Goal: Transaction & Acquisition: Purchase product/service

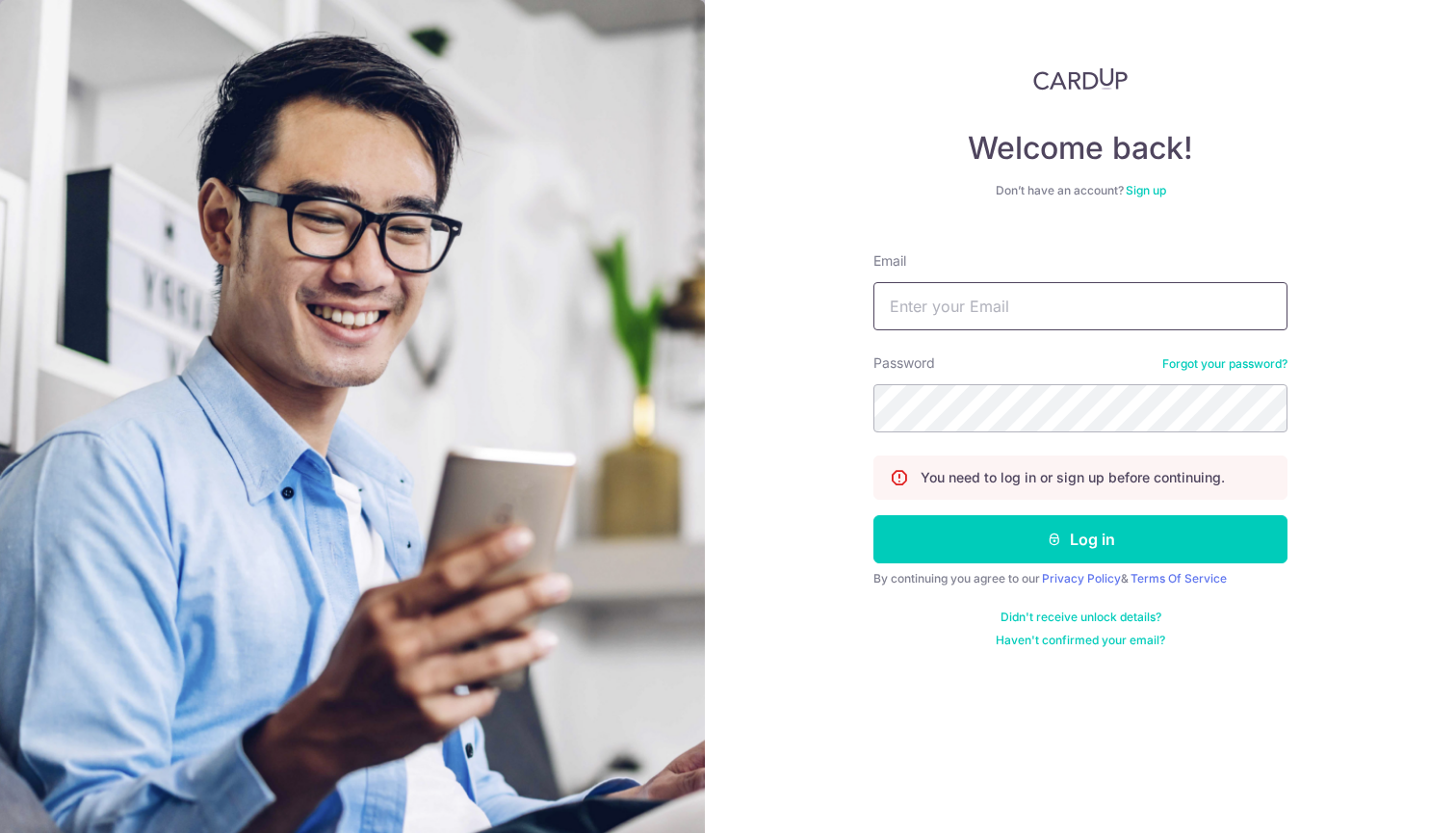
type input "gaurav@work-buddy.com"
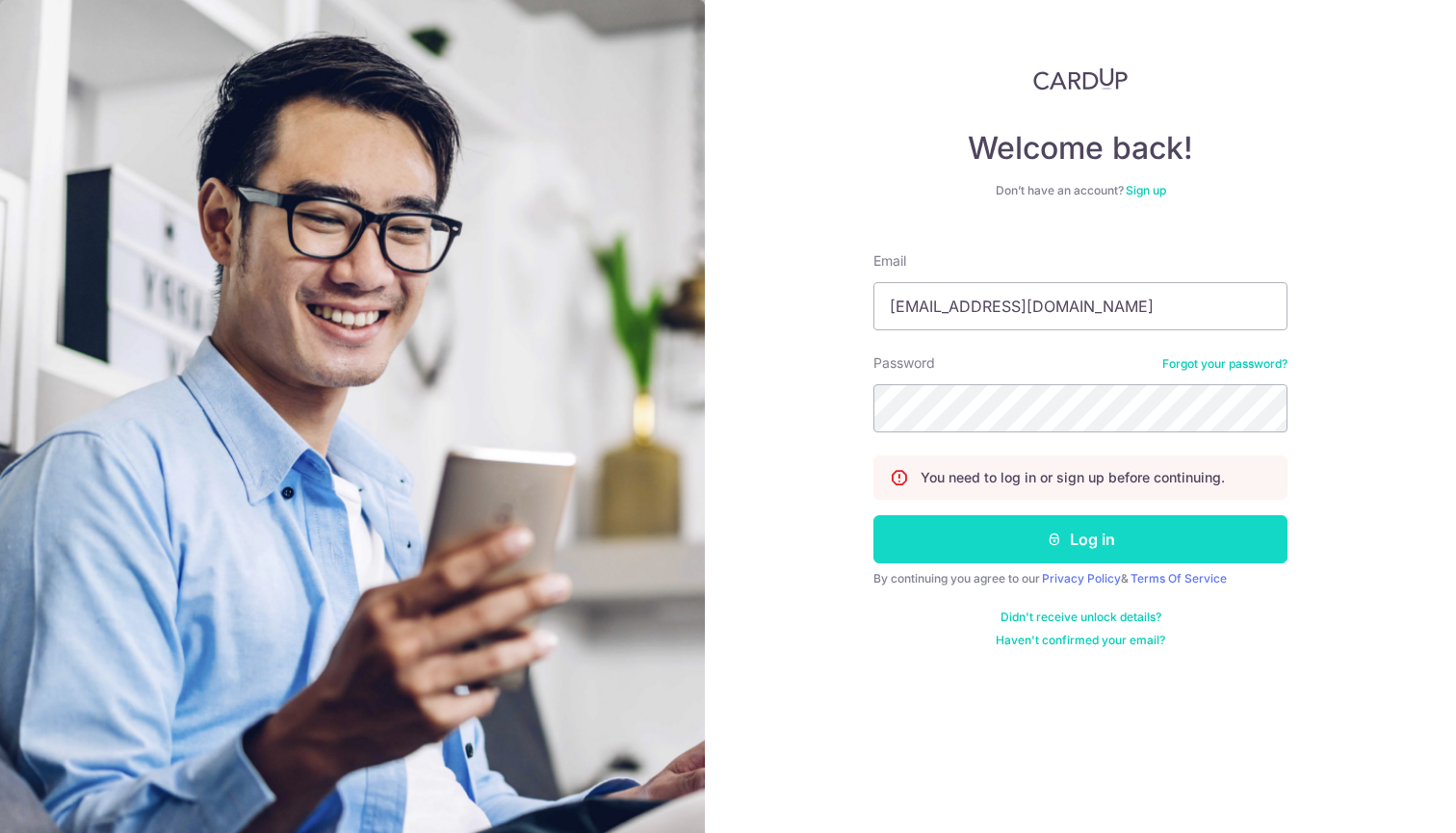
click at [1084, 550] on button "Log in" at bounding box center [1081, 539] width 414 height 49
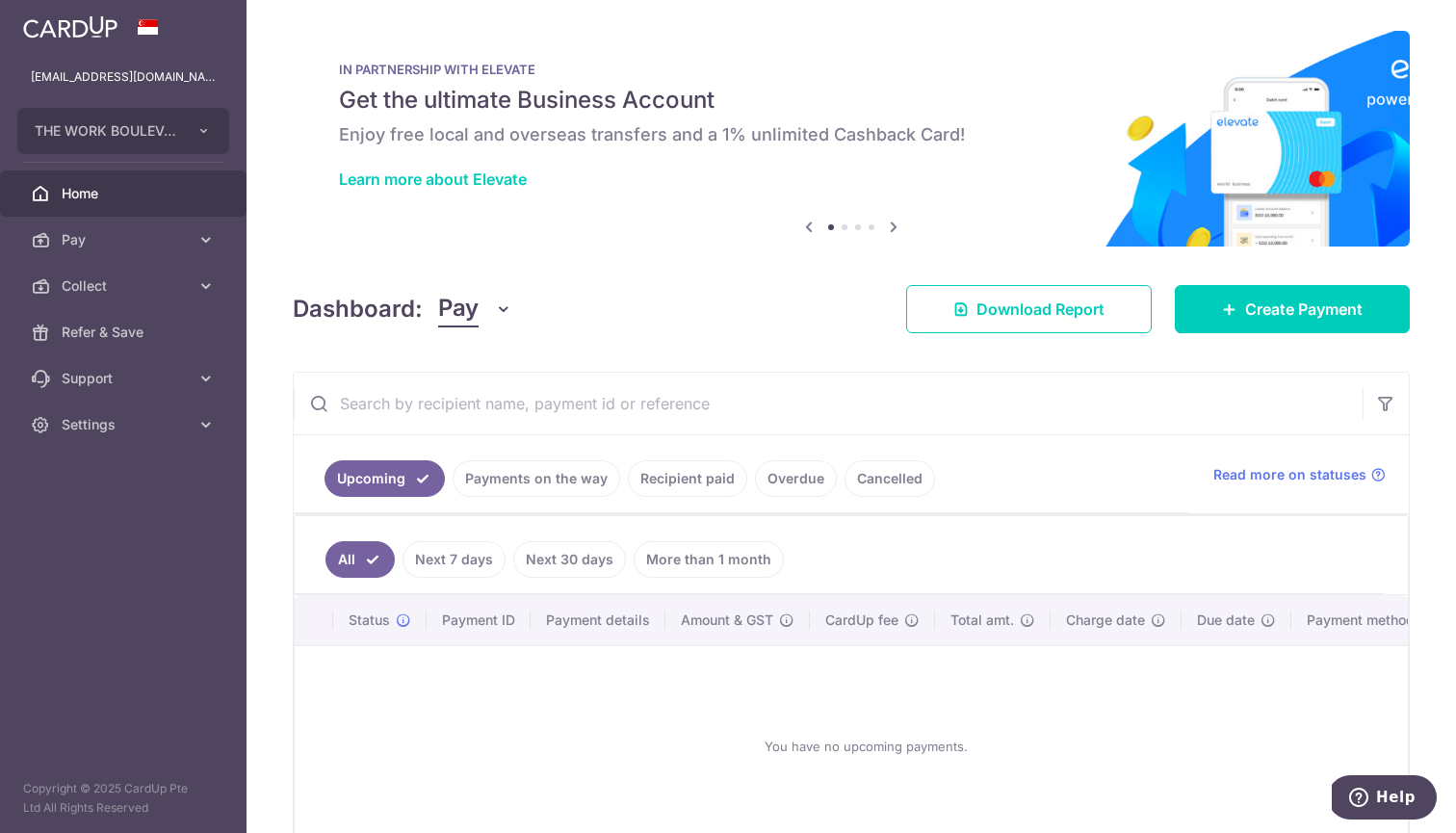
click at [702, 482] on link "Recipient paid" at bounding box center [687, 478] width 120 height 37
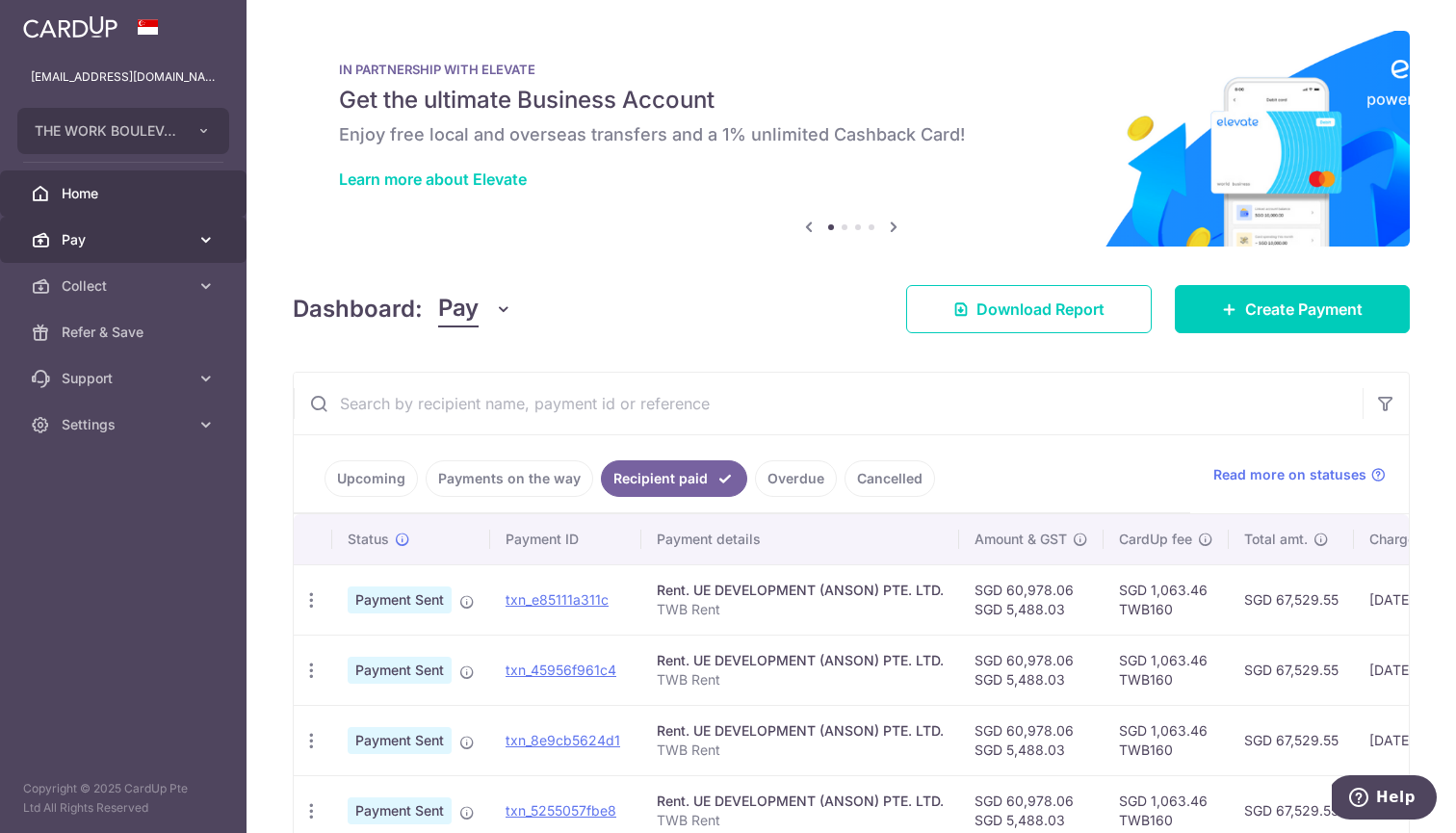
click at [106, 242] on span "Pay" at bounding box center [125, 239] width 127 height 19
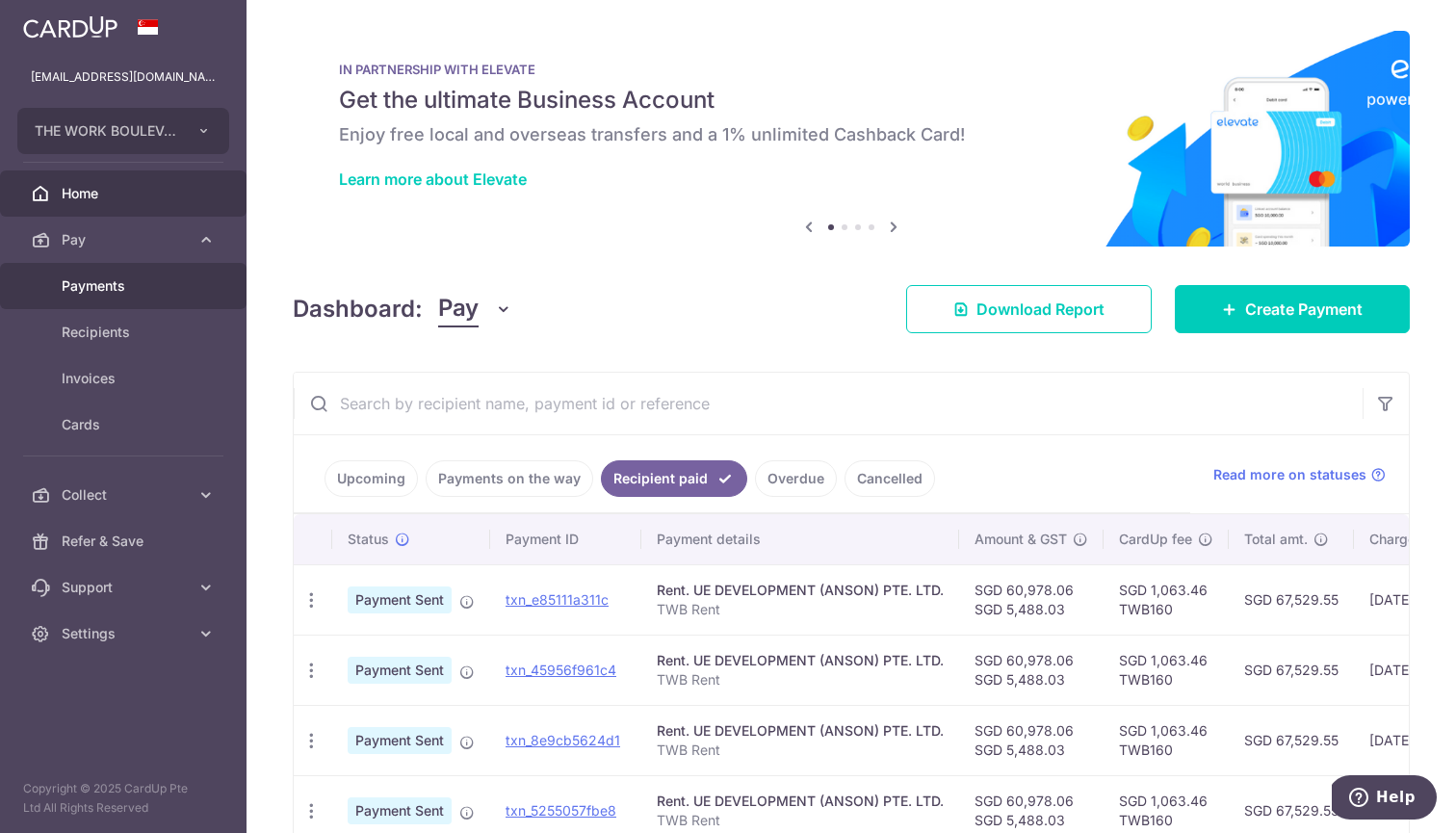
click at [107, 293] on span "Payments" at bounding box center [125, 285] width 127 height 19
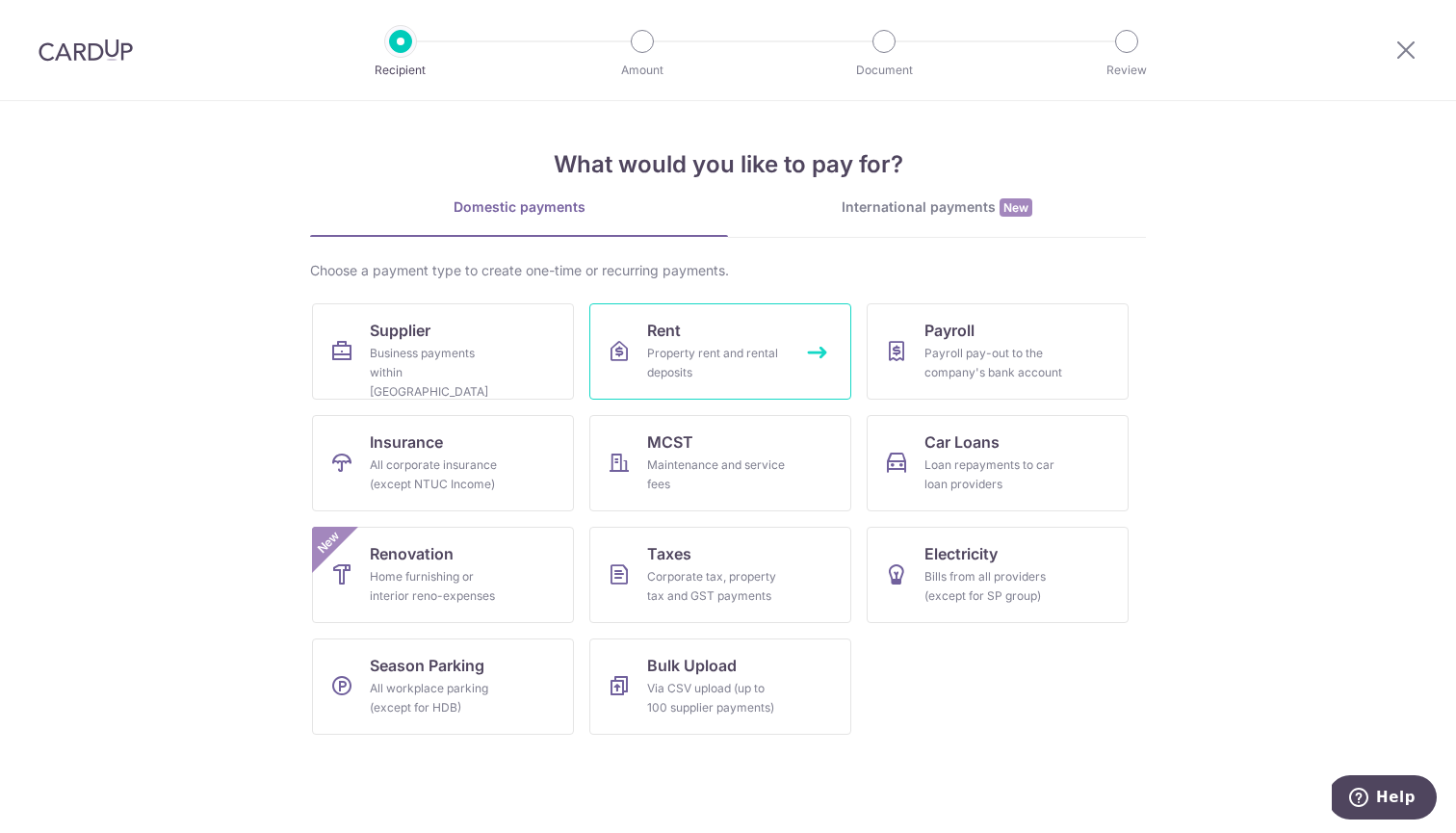
click at [715, 341] on link "Rent Property rent and rental deposits" at bounding box center [720, 351] width 261 height 96
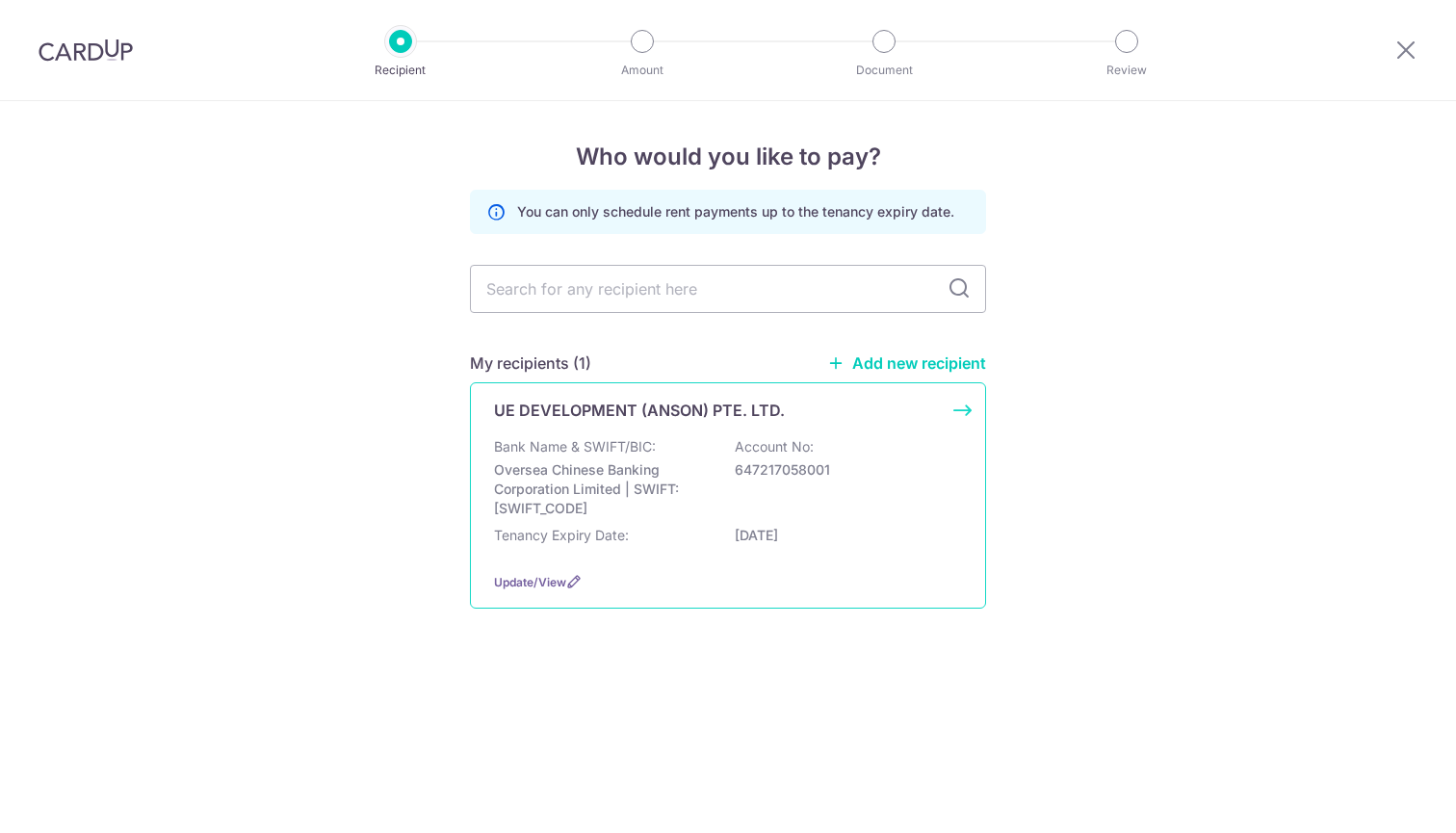
click at [636, 449] on p "Bank Name & SWIFT/BIC:" at bounding box center [574, 446] width 161 height 19
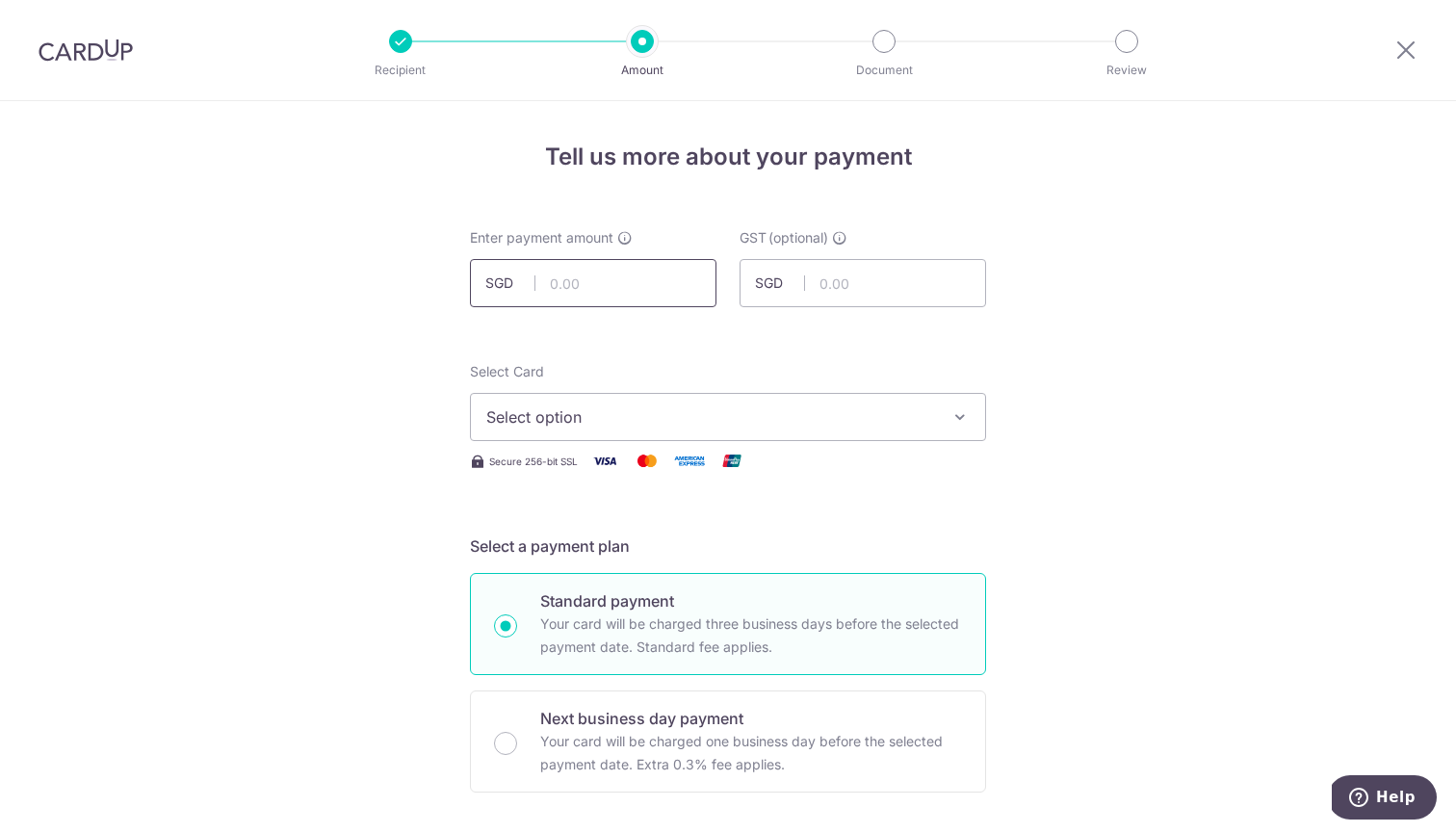
click at [638, 293] on input "text" at bounding box center [592, 283] width 247 height 49
paste input "60,978.06"
type input "60,978.06"
click at [866, 278] on input "text" at bounding box center [863, 283] width 247 height 49
paste input "5,488.03"
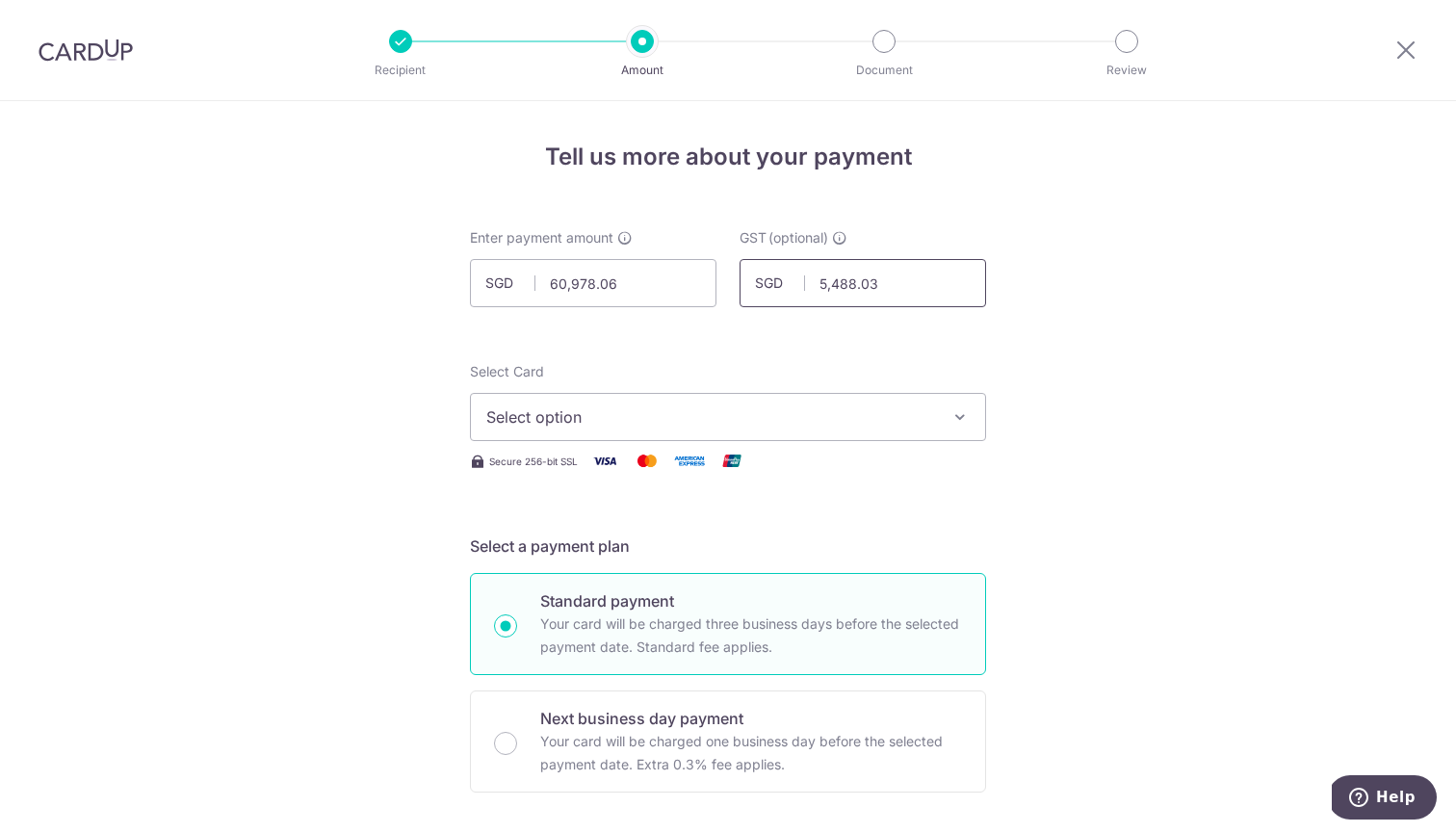
type input "5,488.03"
click at [784, 417] on span "Select option" at bounding box center [710, 416] width 449 height 23
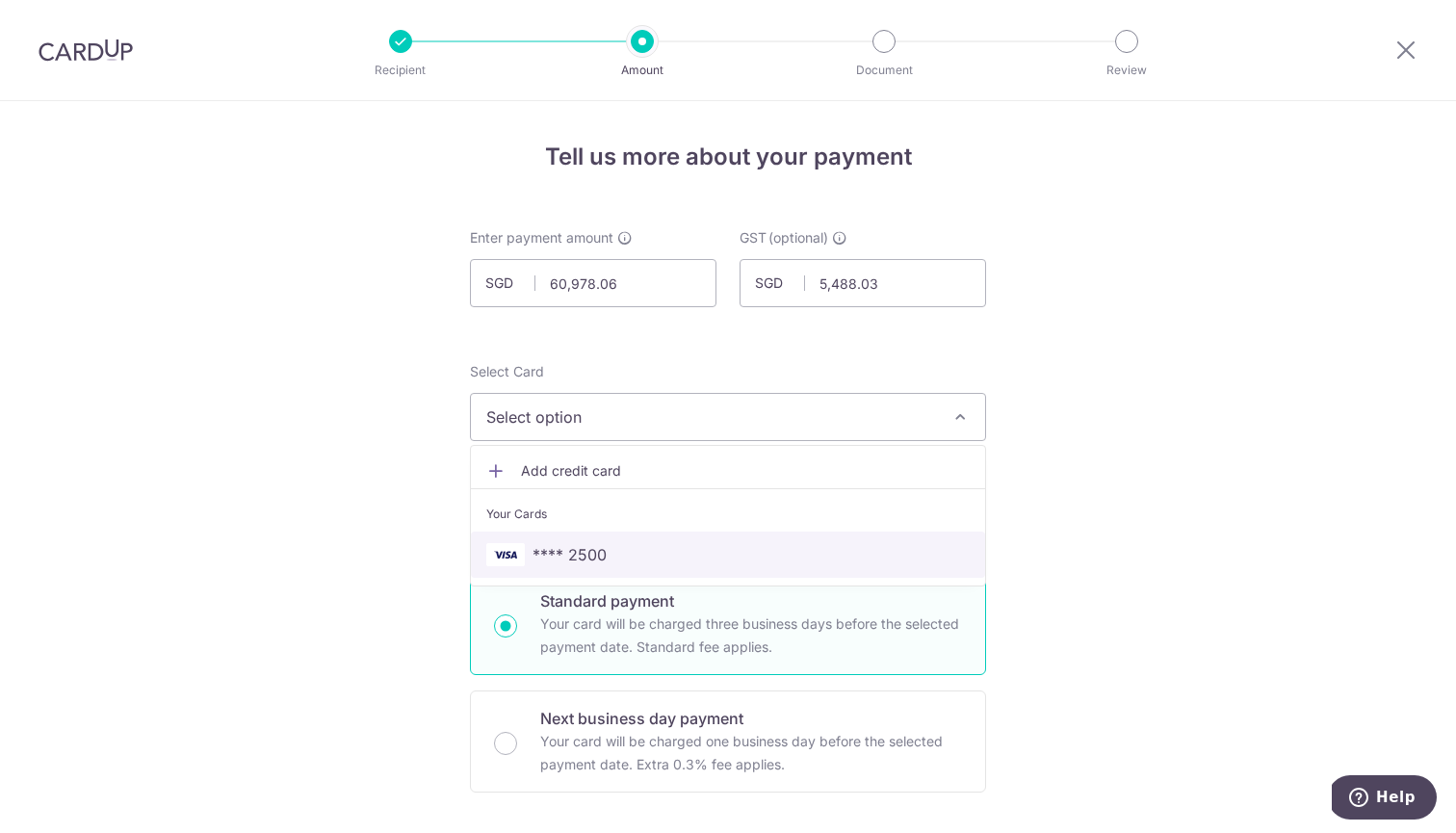
click at [729, 548] on span "**** 2500" at bounding box center [728, 554] width 483 height 23
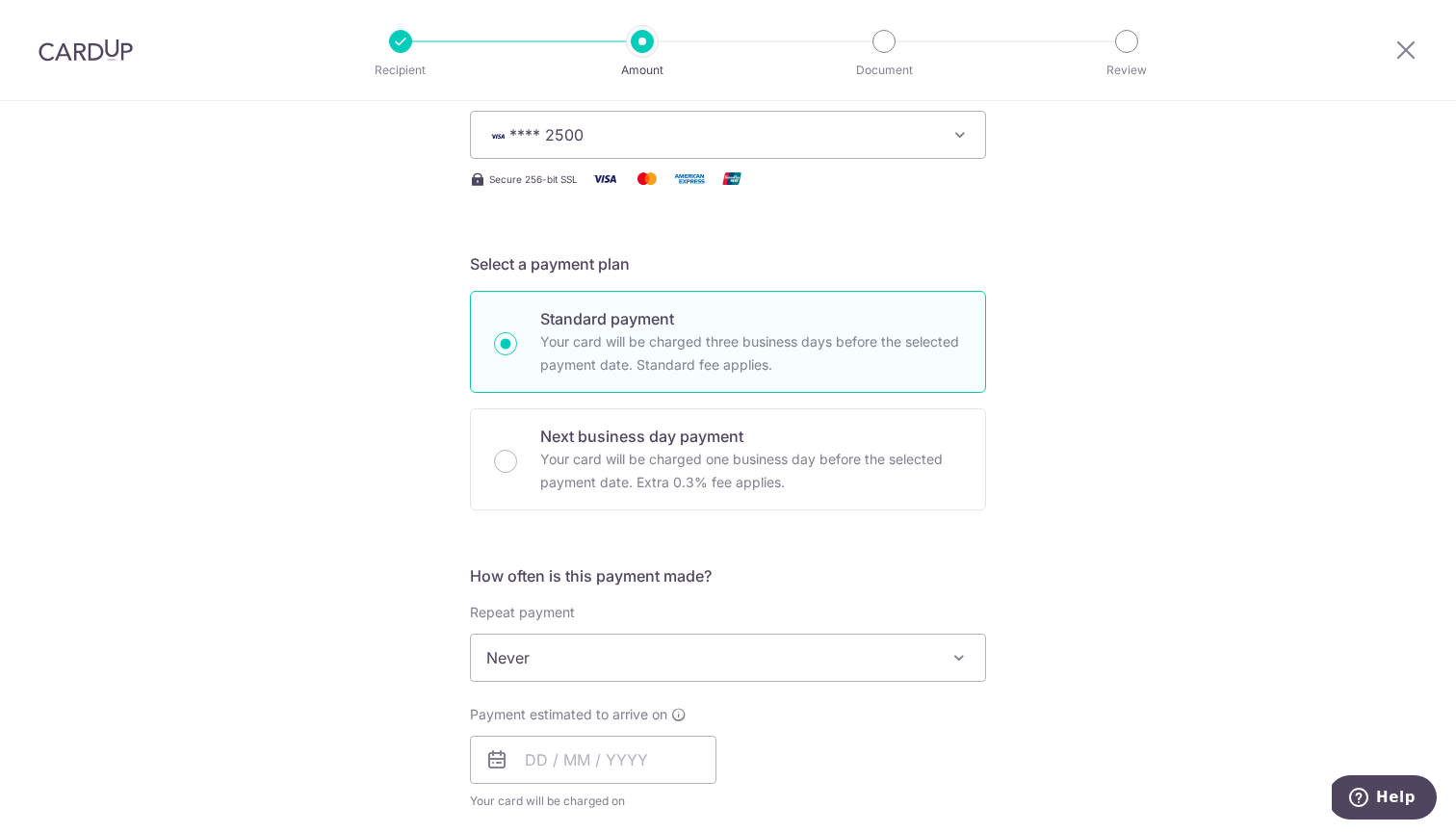
scroll to position [284, 0]
click at [625, 751] on input "text" at bounding box center [592, 758] width 247 height 49
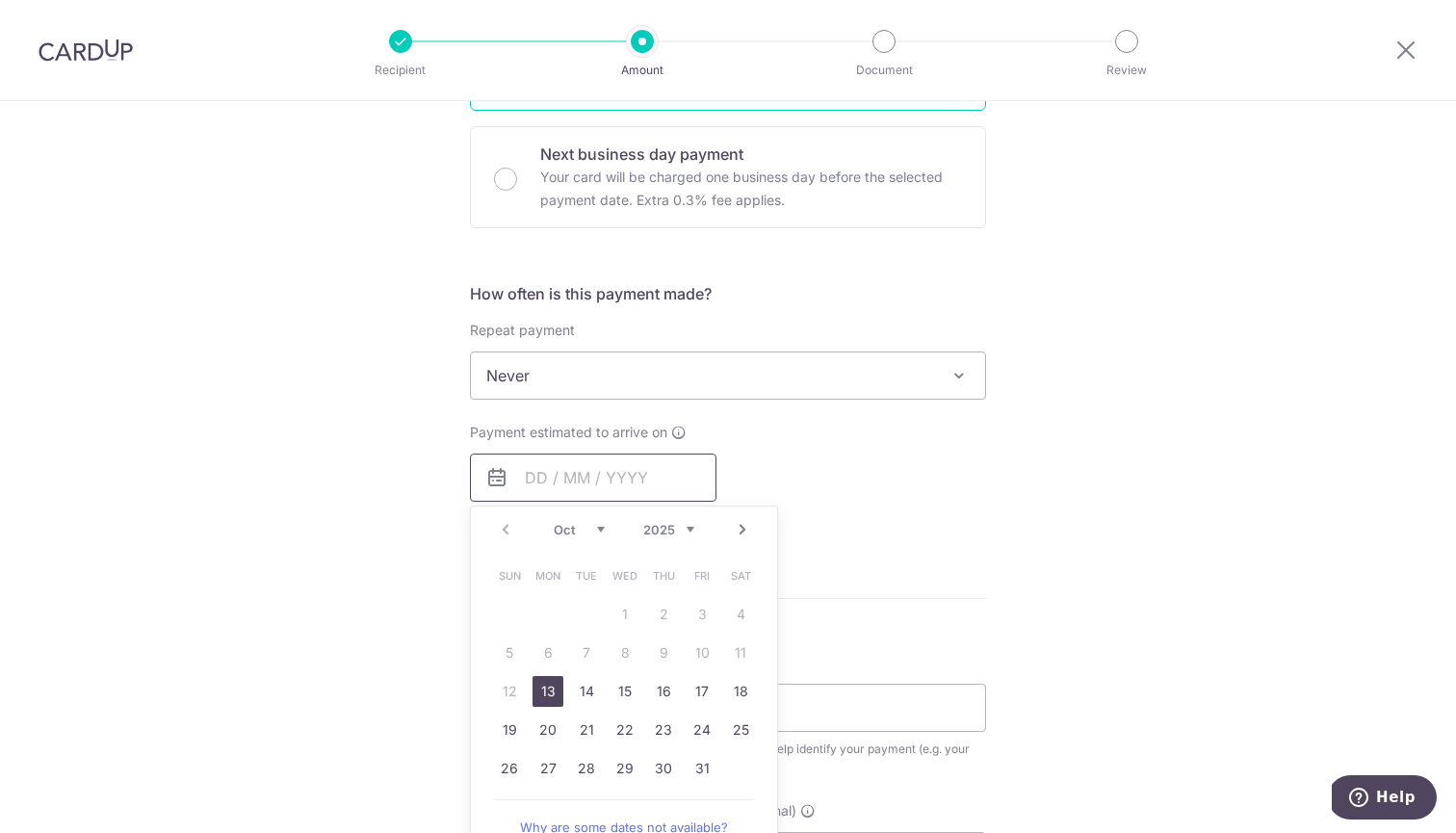
scroll to position [566, 0]
click at [548, 694] on link "13" at bounding box center [548, 690] width 31 height 31
type input "13/10/2025"
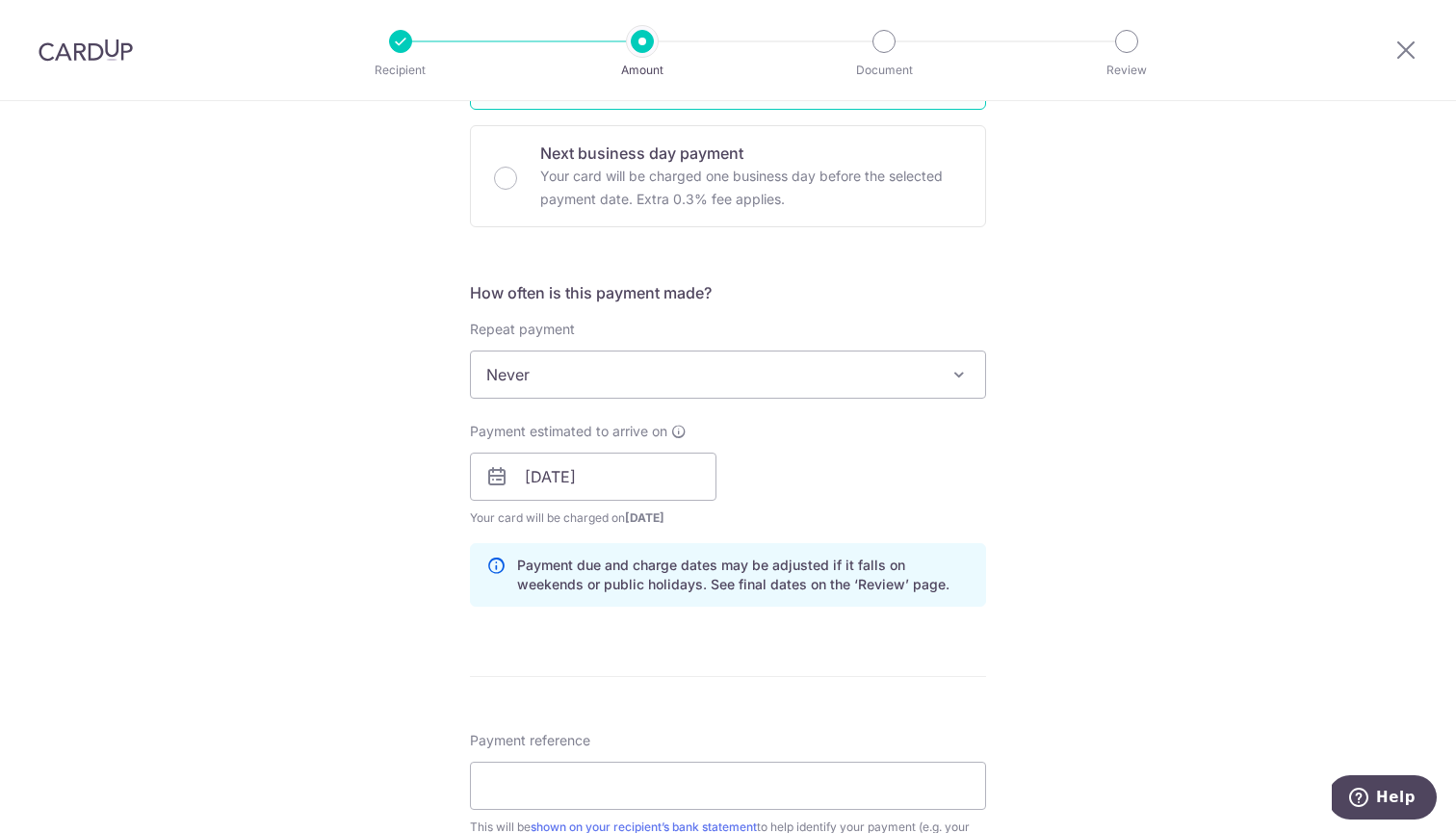
click at [957, 692] on form "Enter payment amount SGD 60,978.06 60978.06 GST (optional) SGD 5,488.03 5488.03…" at bounding box center [727, 529] width 516 height 1732
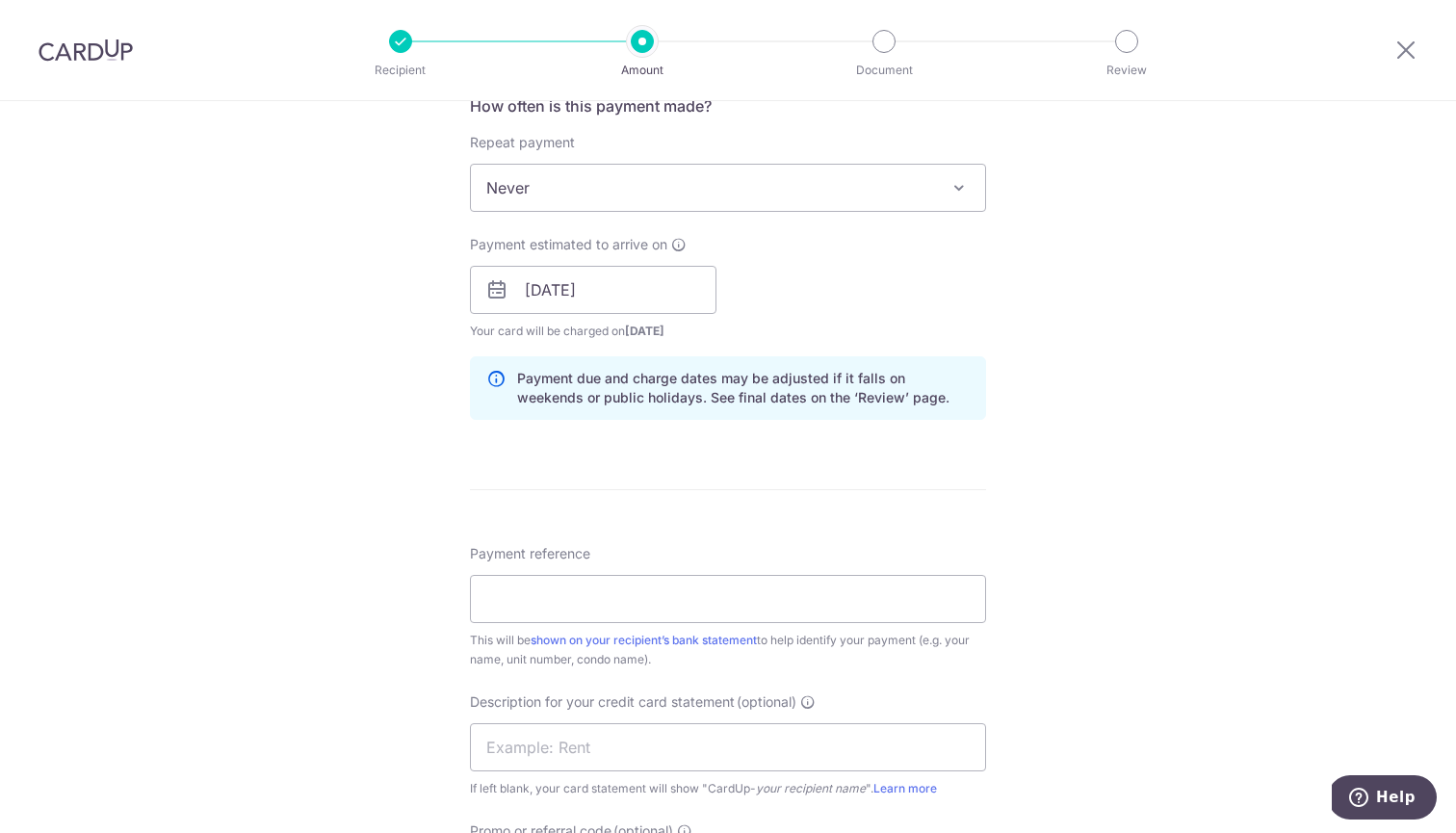
scroll to position [771, 0]
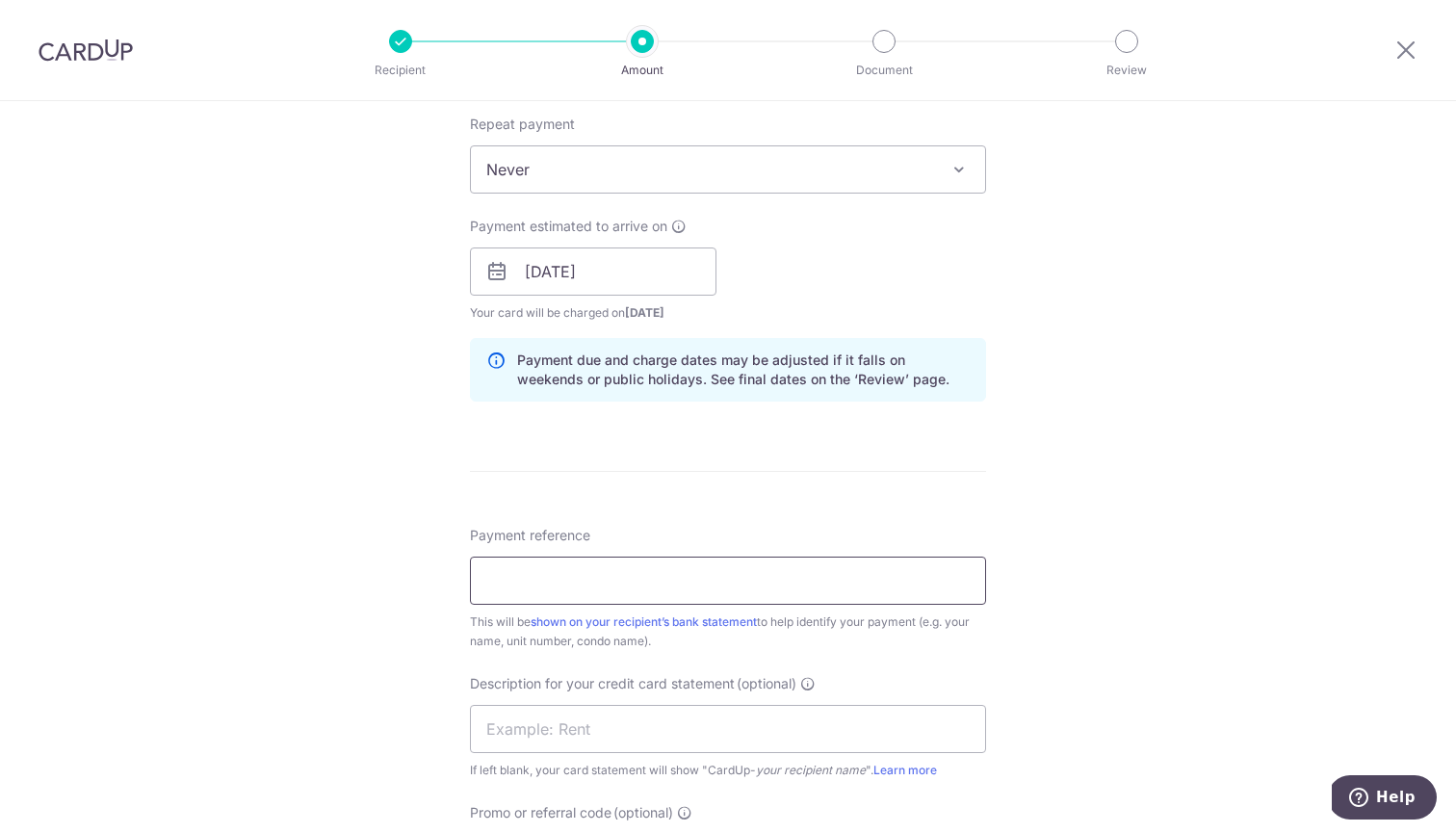
click at [820, 572] on input "Payment reference" at bounding box center [727, 580] width 516 height 49
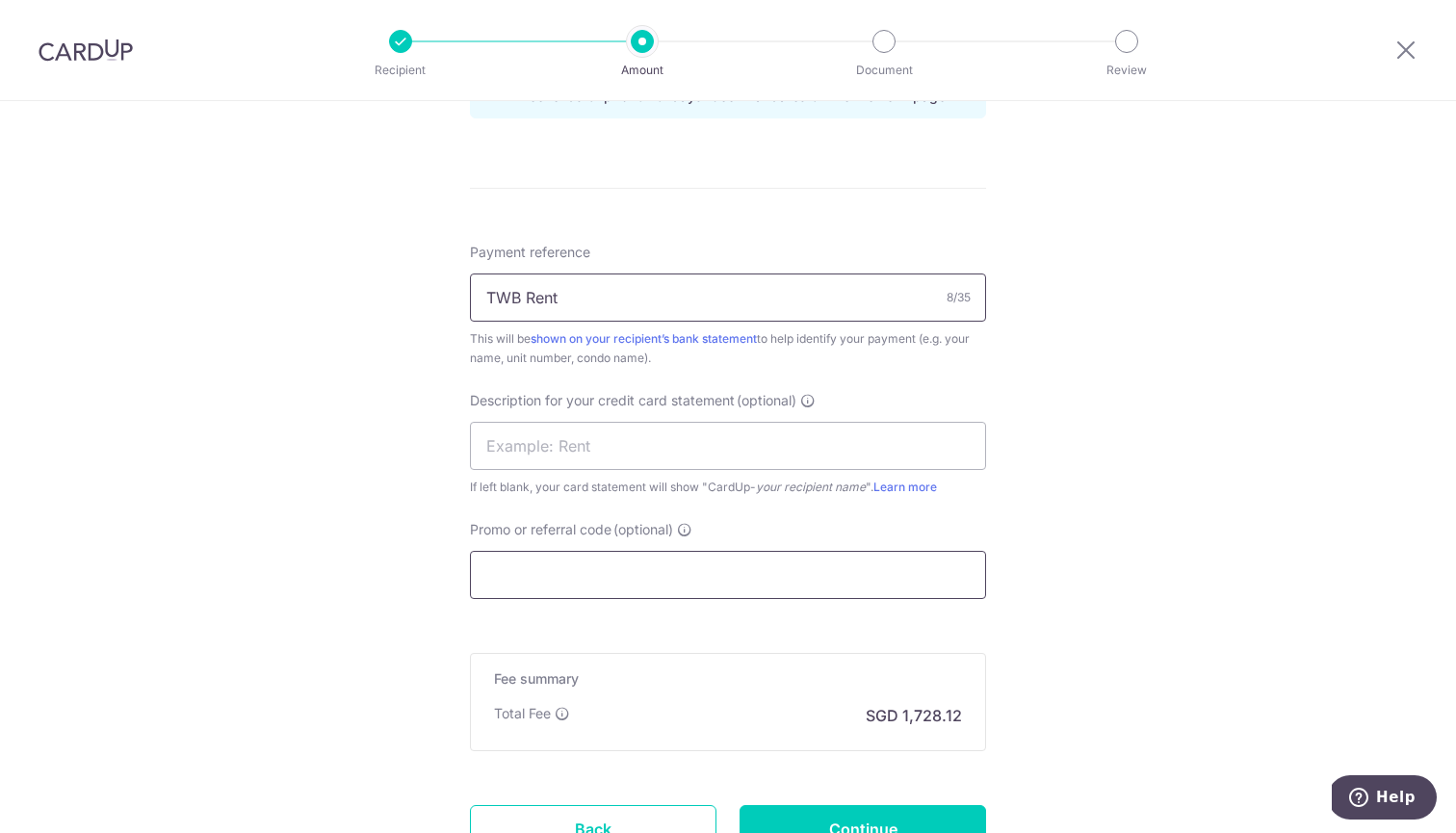
scroll to position [1068, 0]
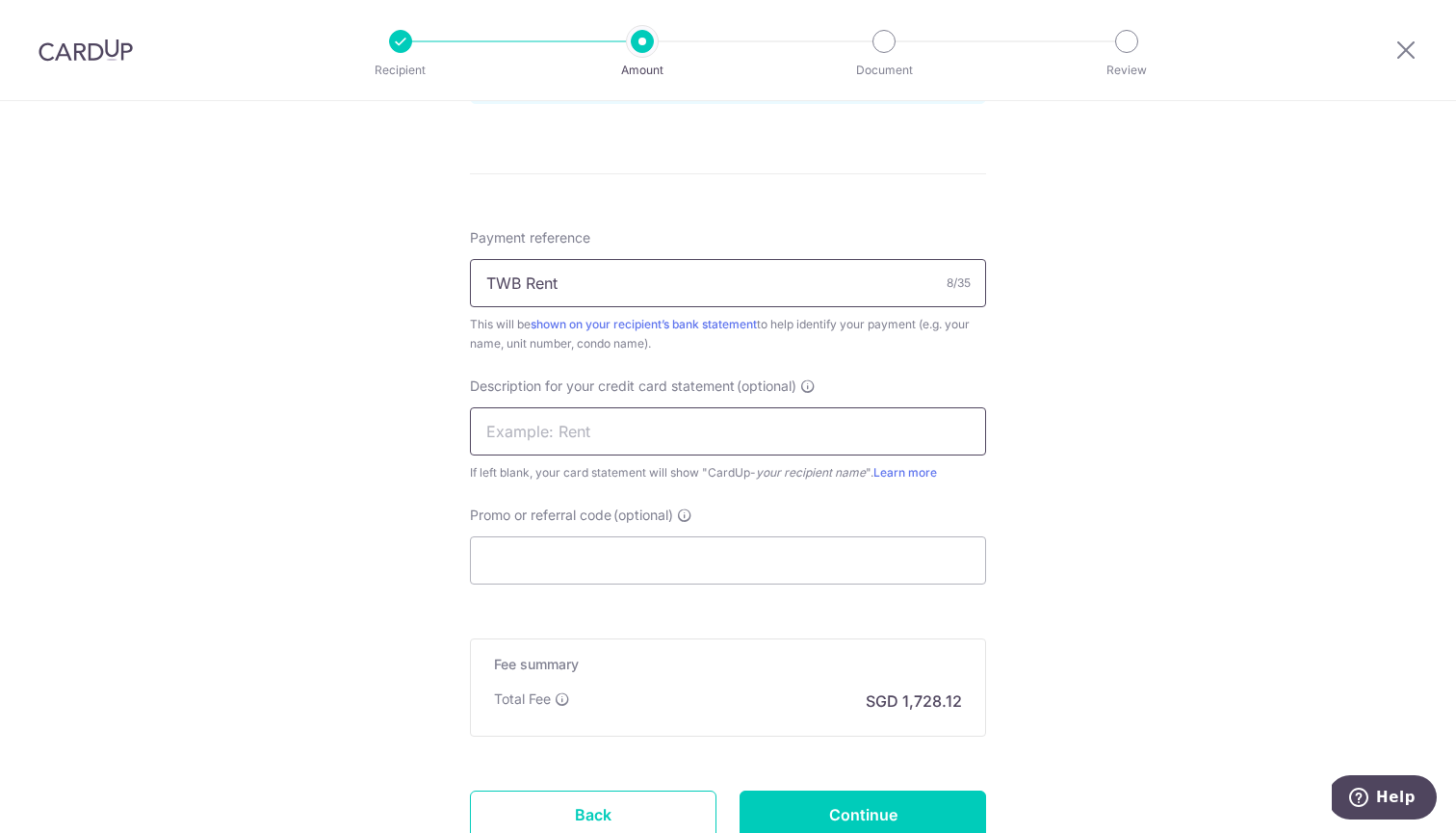
type input "TWB Rent"
click at [778, 433] on input "text" at bounding box center [727, 431] width 516 height 49
type input "Twb Rent"
click at [585, 550] on input "Promo or referral code (optional)" at bounding box center [727, 561] width 516 height 49
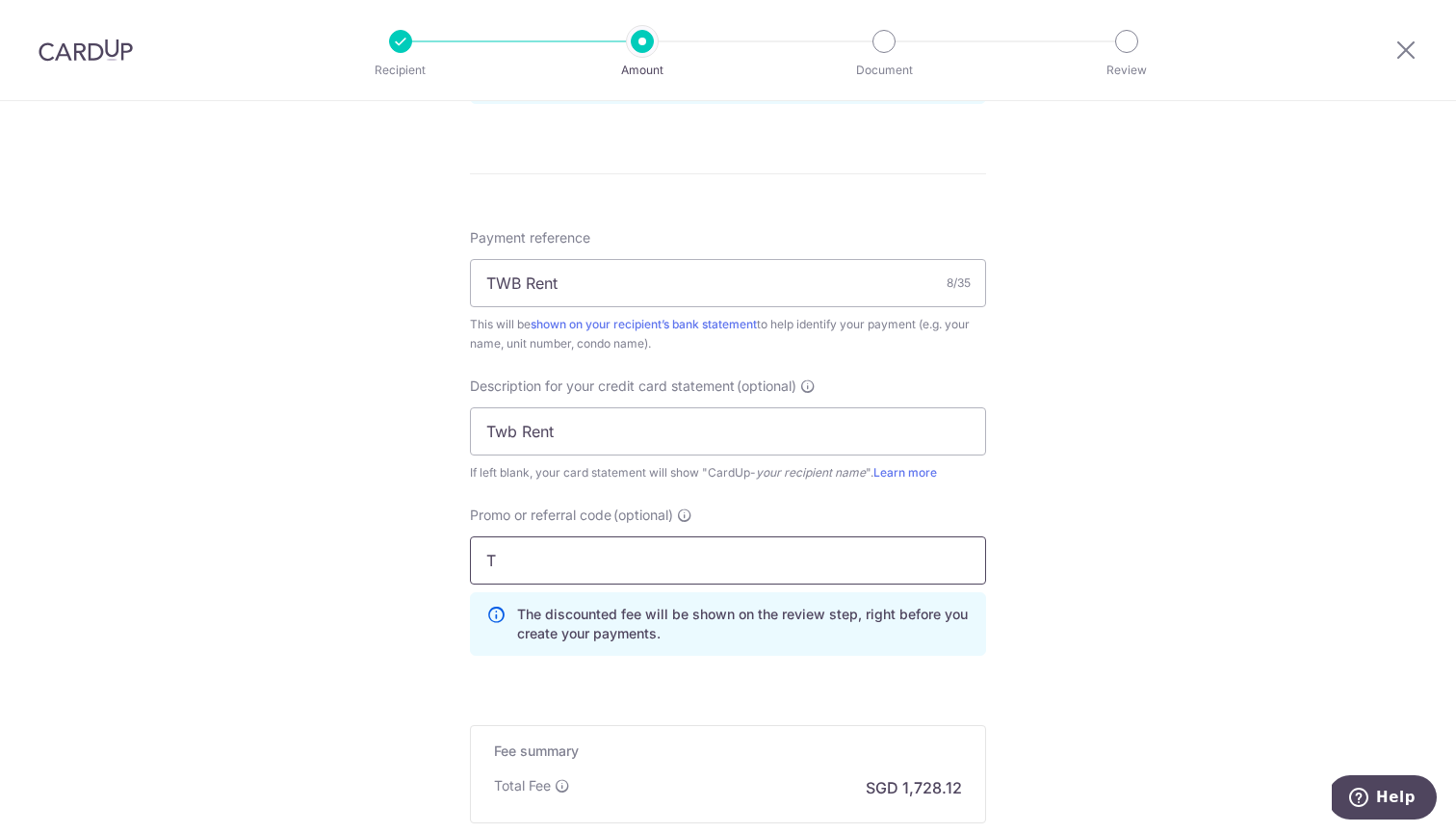
type input "TWB160"
click at [1072, 588] on div "Tell us more about your payment Enter payment amount SGD 60,978.06 60978.06 GST…" at bounding box center [728, 52] width 1456 height 2036
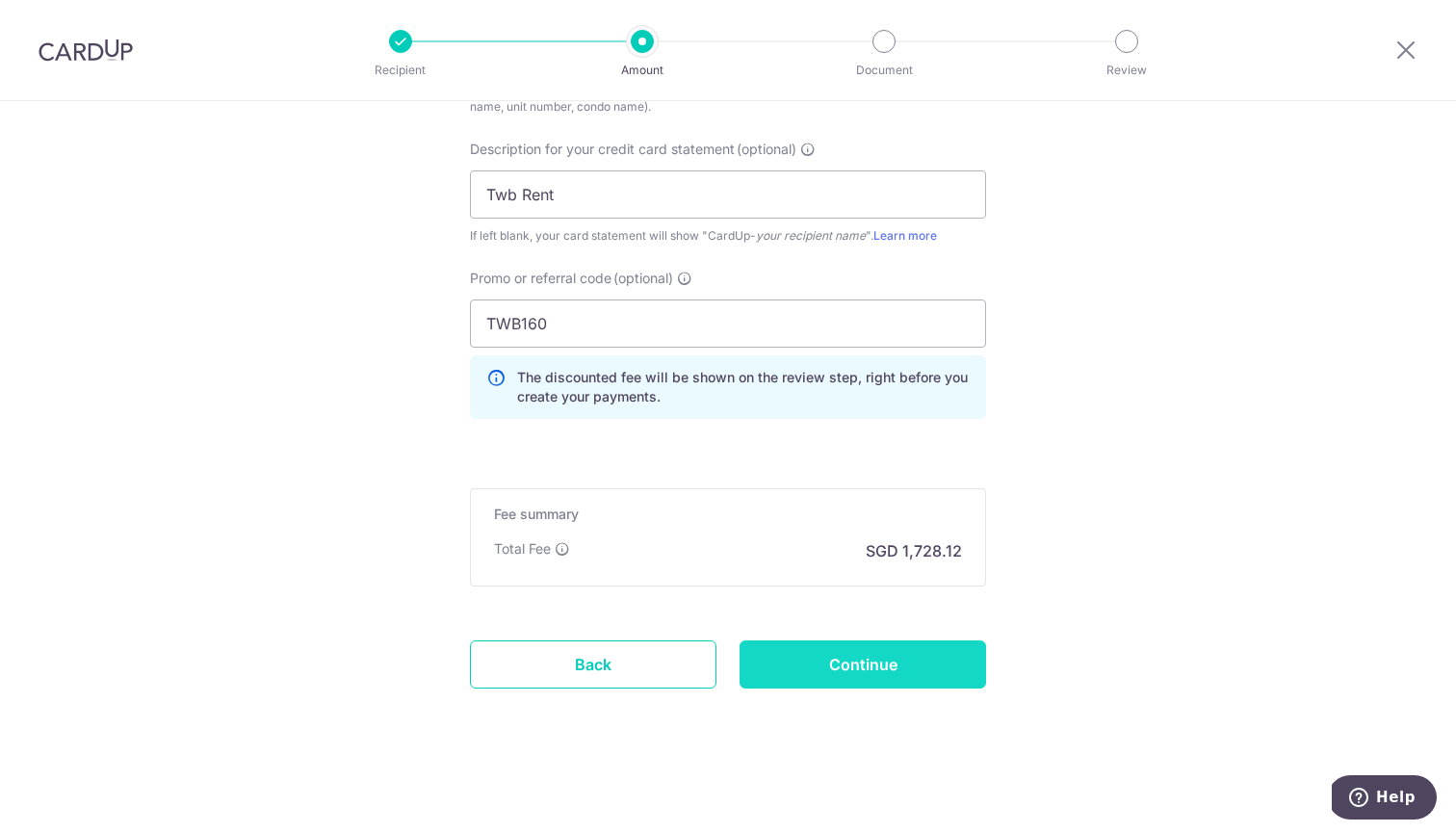
scroll to position [1304, 0]
click at [936, 658] on input "Continue" at bounding box center [863, 665] width 247 height 49
